Goal: Information Seeking & Learning: Learn about a topic

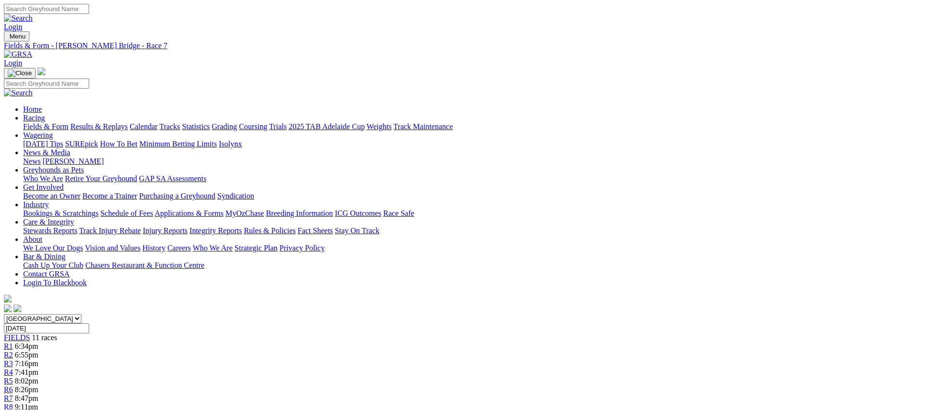
scroll to position [4, 0]
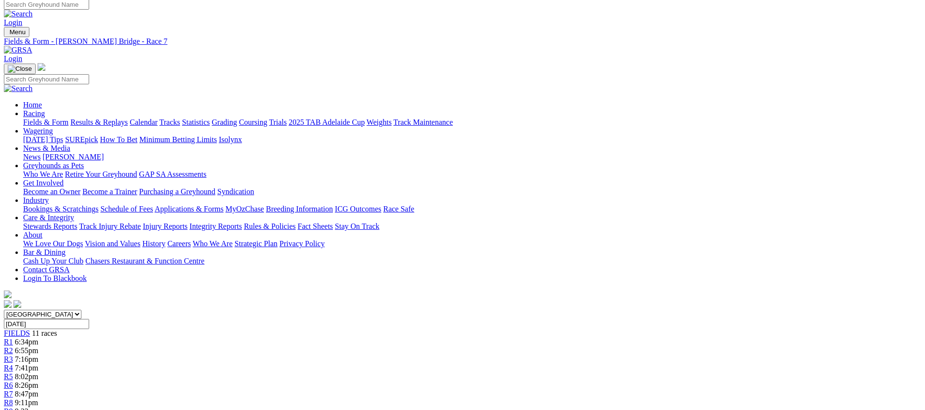
click at [38, 398] on span "9:11pm" at bounding box center [26, 402] width 23 height 8
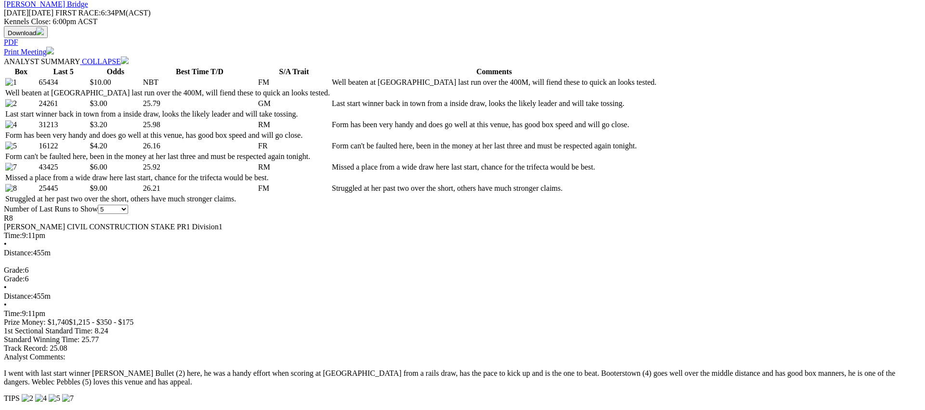
scroll to position [464, 0]
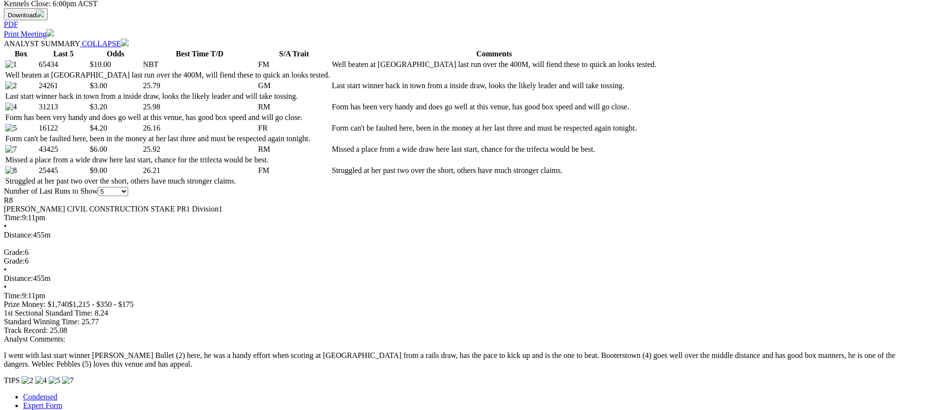
drag, startPoint x: 769, startPoint y: 154, endPoint x: 744, endPoint y: 151, distance: 25.3
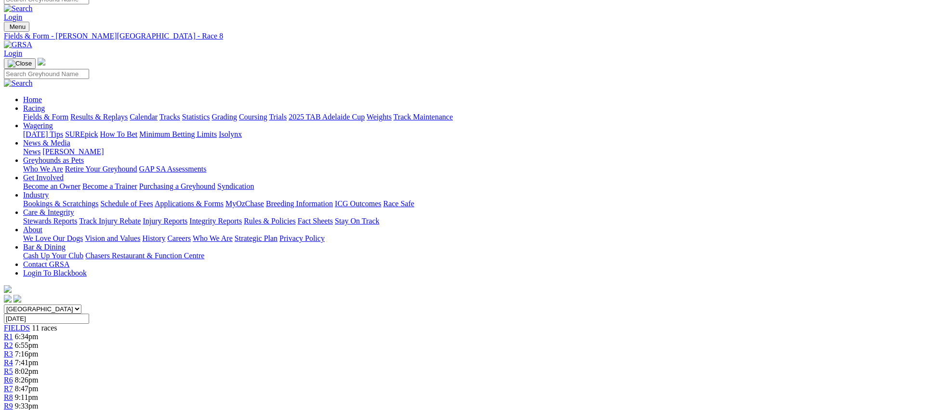
scroll to position [0, 0]
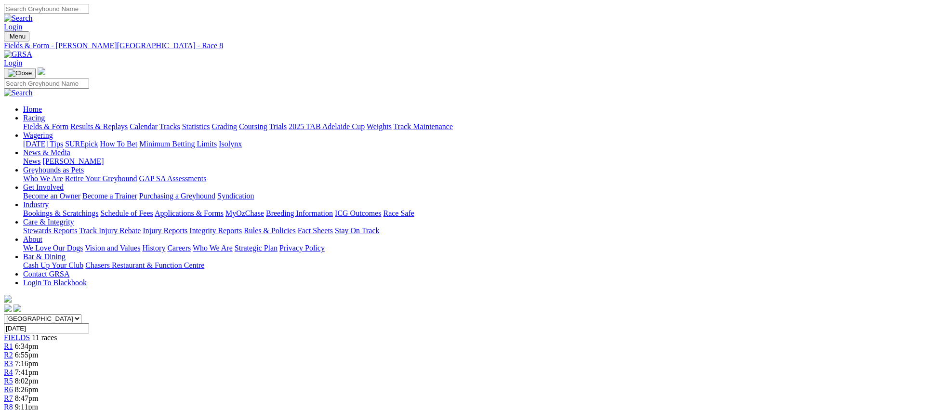
click at [39, 409] on span "9:33pm" at bounding box center [27, 415] width 24 height 8
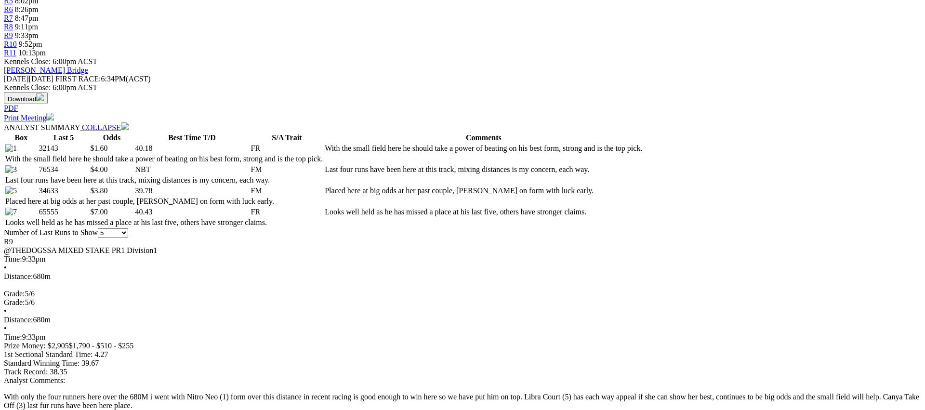
scroll to position [391, 0]
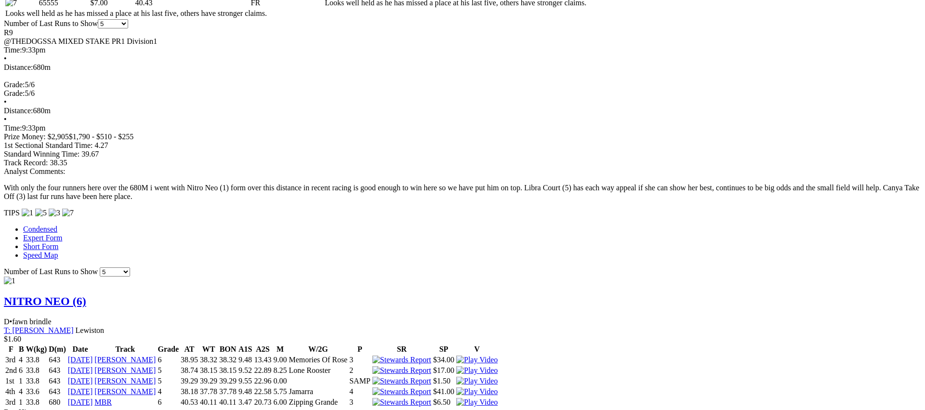
scroll to position [589, 0]
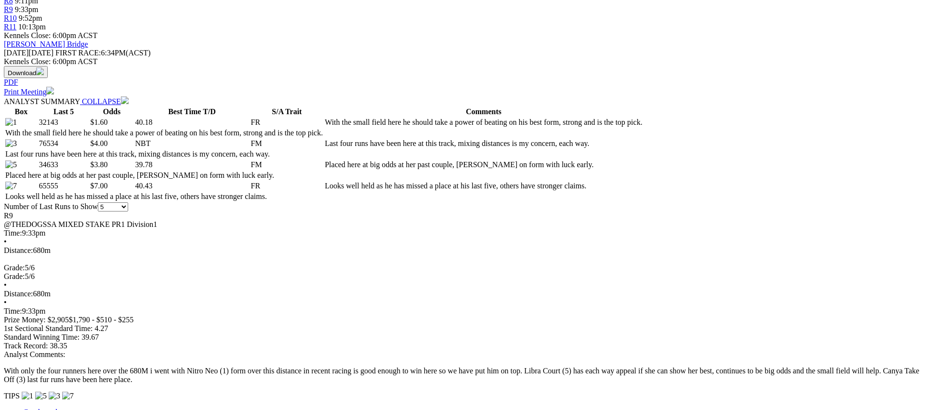
scroll to position [416, 0]
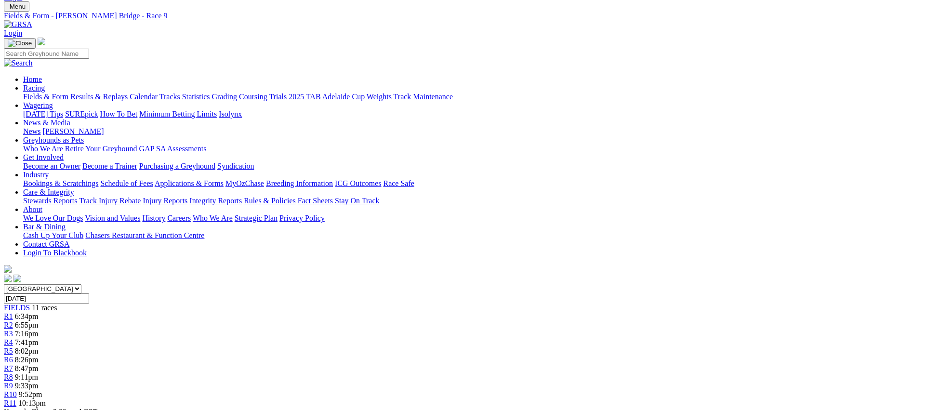
scroll to position [0, 0]
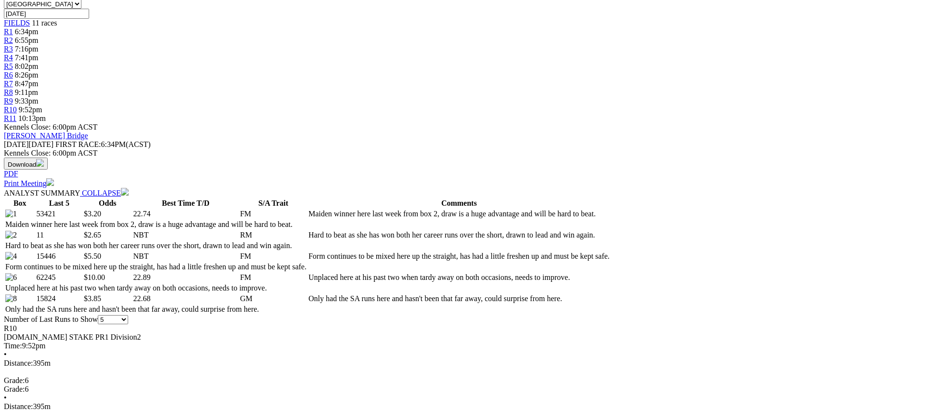
scroll to position [316, 0]
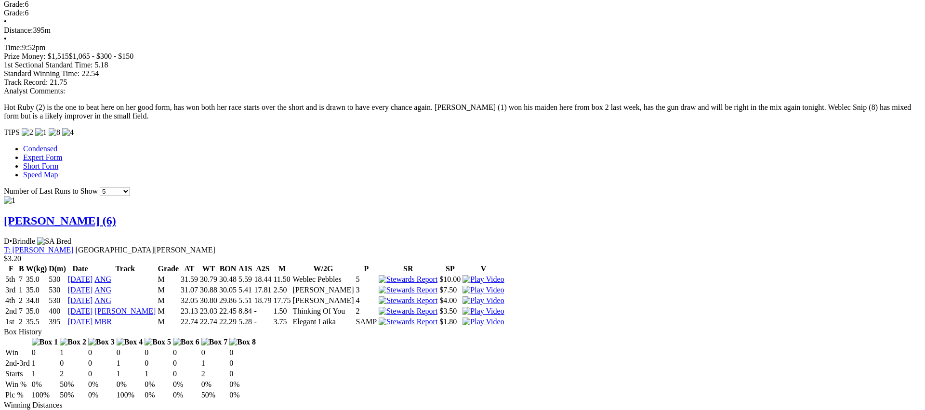
scroll to position [692, 0]
drag, startPoint x: 569, startPoint y: 29, endPoint x: 561, endPoint y: 38, distance: 12.3
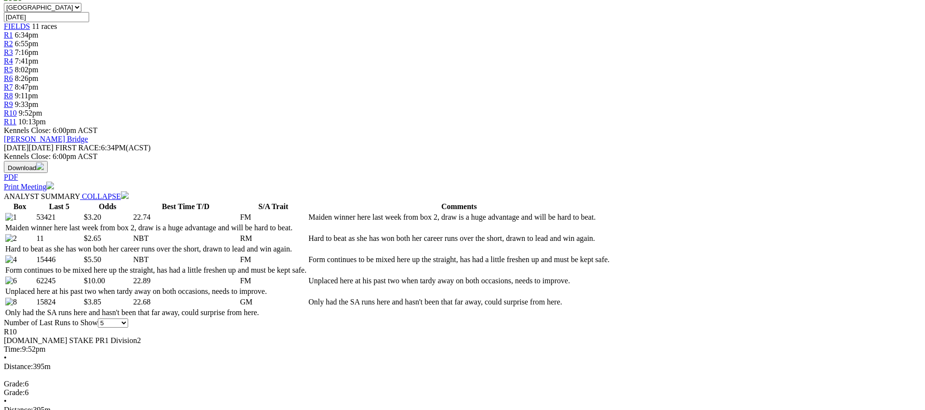
scroll to position [0, 0]
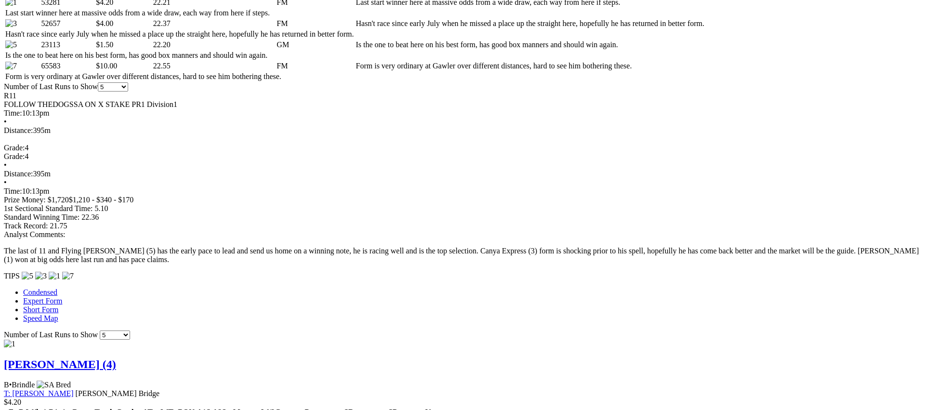
scroll to position [527, 0]
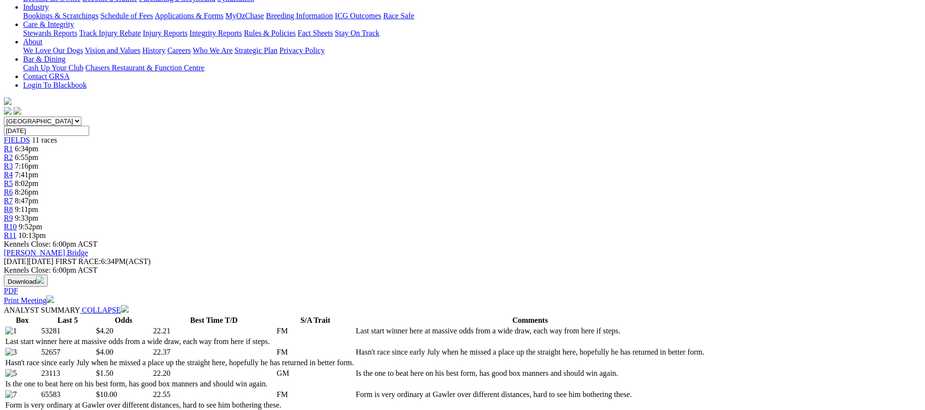
scroll to position [202, 0]
